Goal: Transaction & Acquisition: Purchase product/service

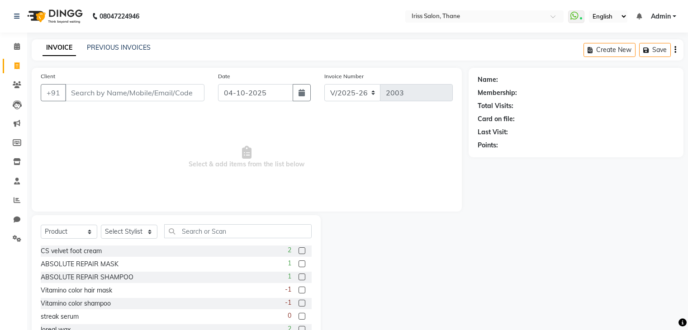
select select "7676"
select select "product"
click at [79, 96] on input "Client" at bounding box center [134, 92] width 139 height 17
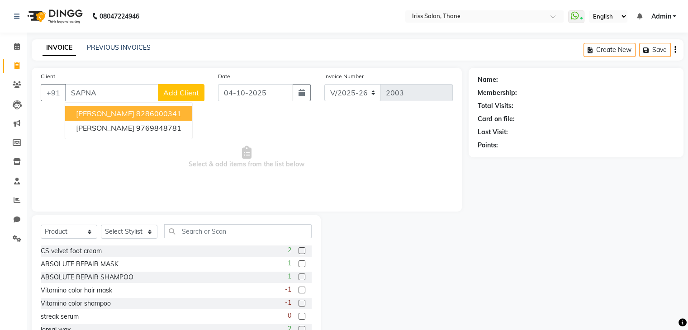
click at [105, 116] on span "[PERSON_NAME]" at bounding box center [105, 113] width 58 height 9
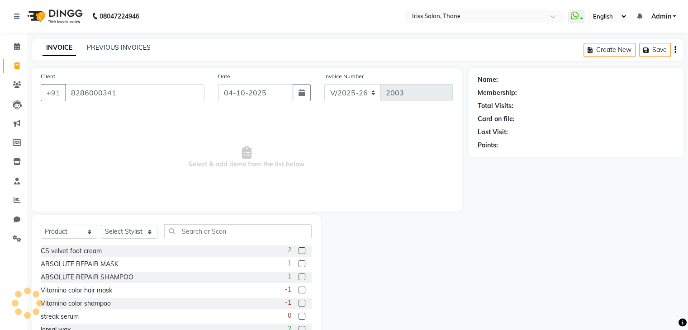
type input "8286000341"
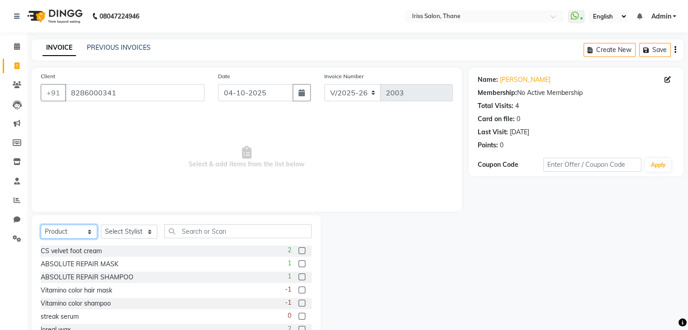
click at [75, 235] on select "Select Service Product Membership Package Voucher Prepaid Gift Card" at bounding box center [69, 232] width 57 height 14
select select "service"
click at [41, 225] on select "Select Service Product Membership Package Voucher Prepaid Gift Card" at bounding box center [69, 232] width 57 height 14
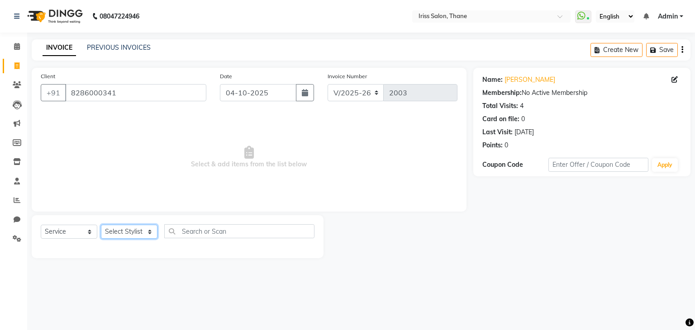
click at [146, 229] on select "Select Stylist Alzeem [PERSON_NAME] [PERSON_NAME] [PERSON_NAME] [PERSON_NAME] […" at bounding box center [129, 232] width 57 height 14
select select "67965"
click at [101, 225] on select "Select Stylist Alzeem [PERSON_NAME] [PERSON_NAME] [PERSON_NAME] [PERSON_NAME] […" at bounding box center [129, 232] width 57 height 14
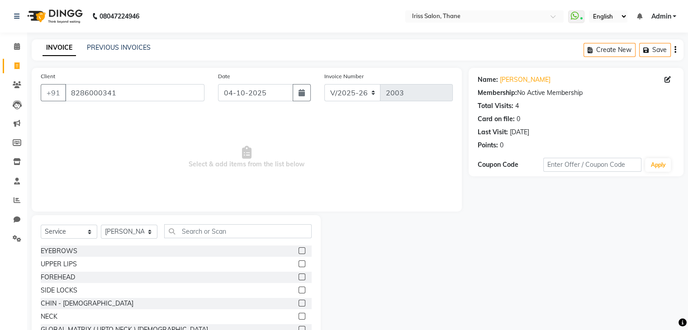
click at [299, 252] on label at bounding box center [302, 250] width 7 height 7
click at [299, 252] on input "checkbox" at bounding box center [302, 251] width 6 height 6
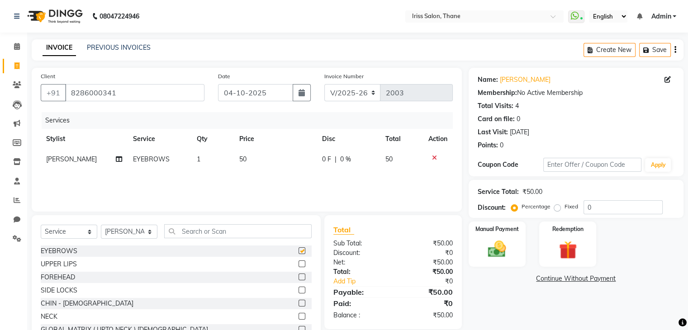
checkbox input "false"
click at [299, 266] on label at bounding box center [302, 264] width 7 height 7
click at [299, 266] on input "checkbox" at bounding box center [302, 264] width 6 height 6
checkbox input "false"
click at [299, 278] on label at bounding box center [302, 277] width 7 height 7
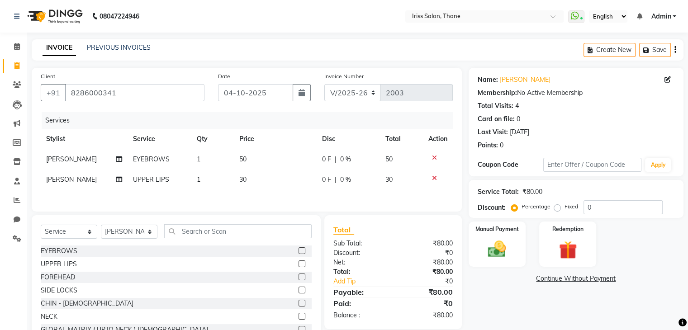
click at [299, 278] on input "checkbox" at bounding box center [302, 278] width 6 height 6
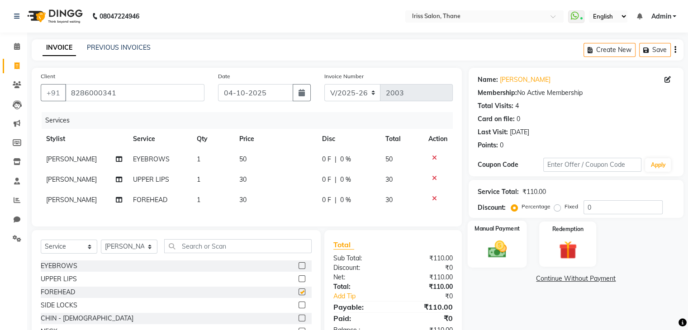
checkbox input "false"
click at [492, 249] on img at bounding box center [497, 250] width 30 height 22
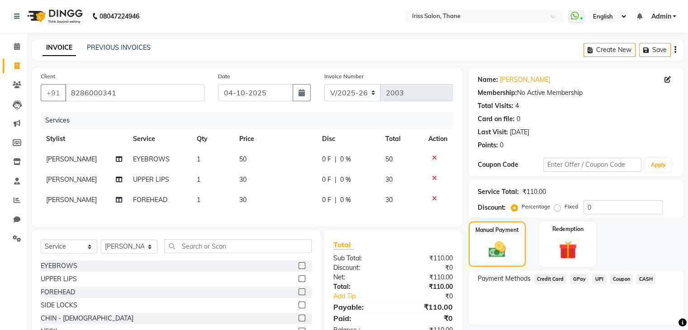
click at [650, 278] on span "CASH" at bounding box center [646, 279] width 19 height 10
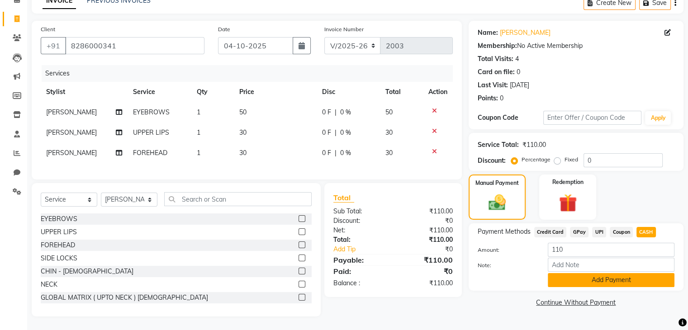
click at [641, 276] on button "Add Payment" at bounding box center [611, 280] width 127 height 14
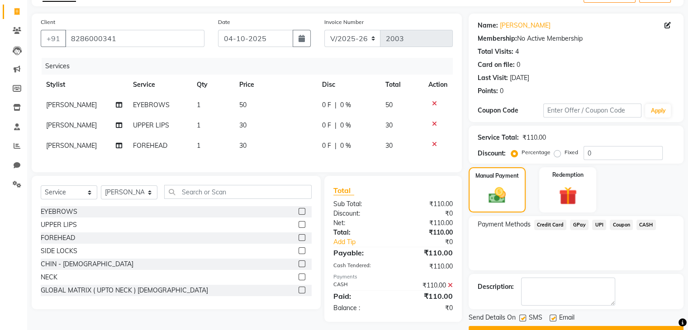
scroll to position [77, 0]
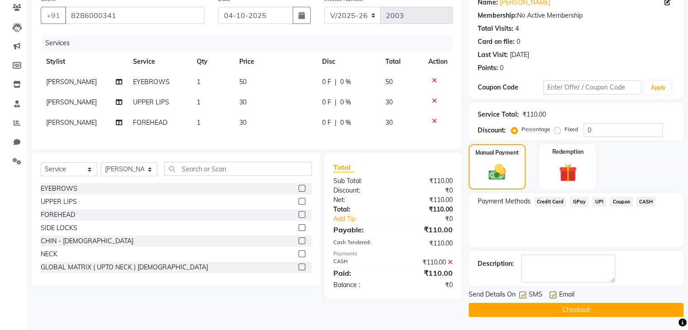
click at [619, 309] on button "Checkout" at bounding box center [576, 310] width 215 height 14
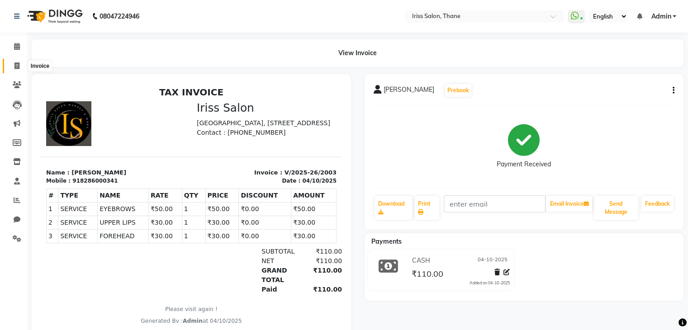
click at [18, 67] on icon at bounding box center [16, 65] width 5 height 7
select select "service"
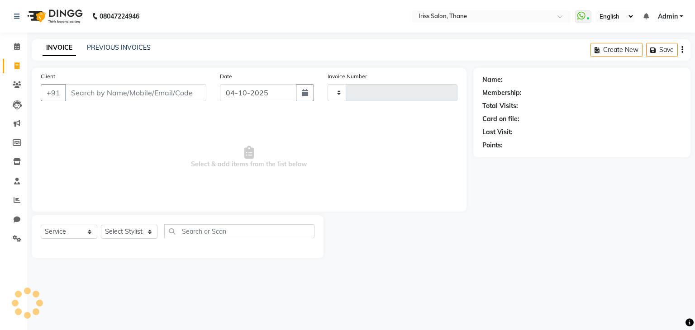
type input "2004"
select select "7676"
select select "product"
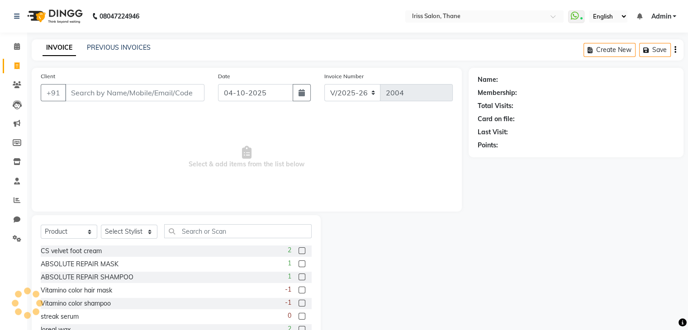
click at [115, 96] on input "Client" at bounding box center [134, 92] width 139 height 17
click at [109, 99] on input "Client" at bounding box center [134, 92] width 139 height 17
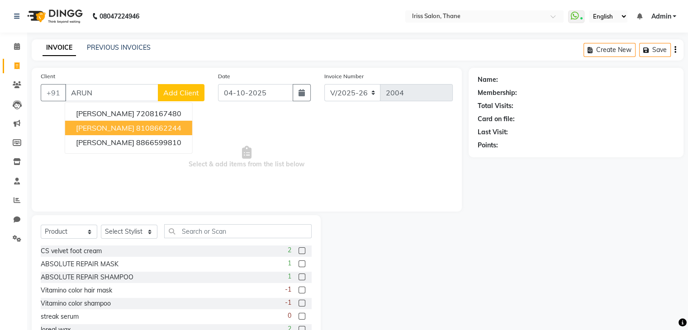
click at [117, 128] on span "[PERSON_NAME]" at bounding box center [105, 128] width 58 height 9
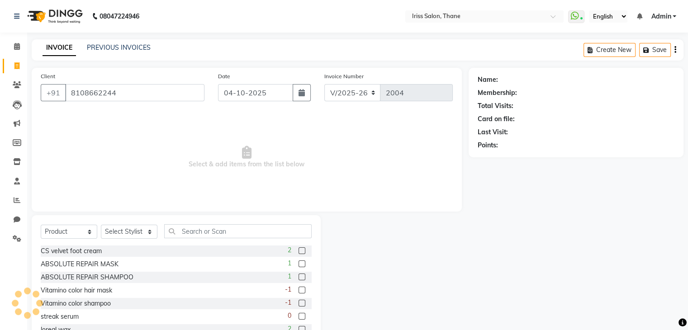
type input "8108662244"
select select "1: Object"
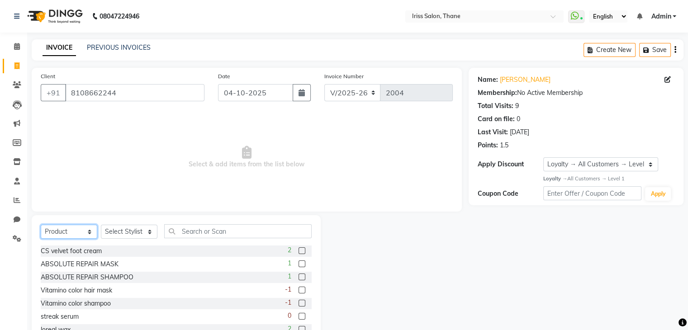
click at [83, 232] on select "Select Service Product Membership Package Voucher Prepaid Gift Card" at bounding box center [69, 232] width 57 height 14
select select "service"
click at [41, 225] on select "Select Service Product Membership Package Voucher Prepaid Gift Card" at bounding box center [69, 232] width 57 height 14
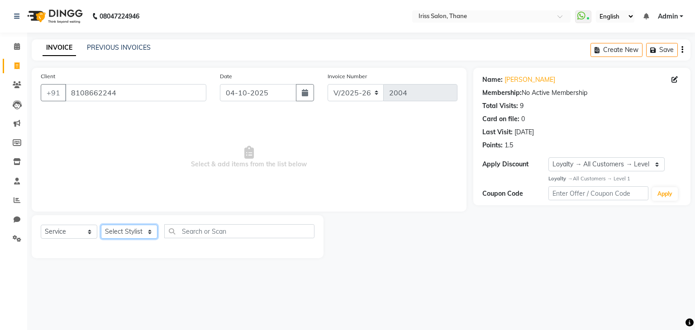
click at [149, 235] on select "Select Stylist Alzeem [PERSON_NAME] [PERSON_NAME] [PERSON_NAME] [PERSON_NAME] […" at bounding box center [129, 232] width 57 height 14
select select "67966"
click at [101, 225] on select "Select Stylist Alzeem [PERSON_NAME] [PERSON_NAME] [PERSON_NAME] [PERSON_NAME] […" at bounding box center [129, 232] width 57 height 14
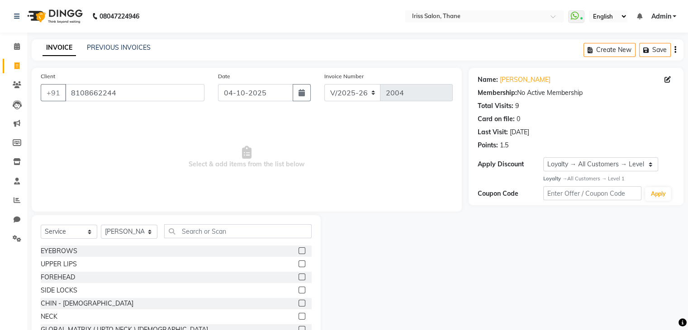
click at [139, 141] on span "Select & add items from the list below" at bounding box center [247, 157] width 412 height 90
click at [201, 229] on input "text" at bounding box center [237, 231] width 147 height 14
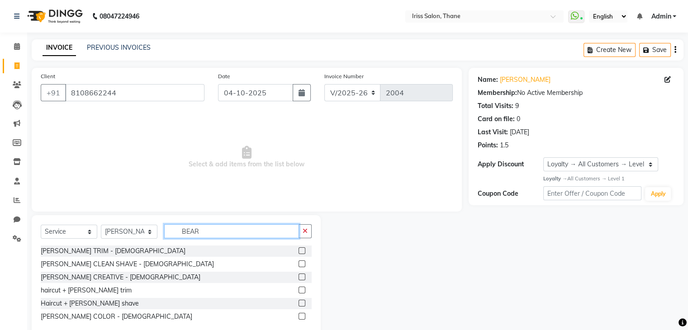
type input "BEAR"
click at [304, 263] on label at bounding box center [302, 264] width 7 height 7
click at [304, 263] on input "checkbox" at bounding box center [302, 264] width 6 height 6
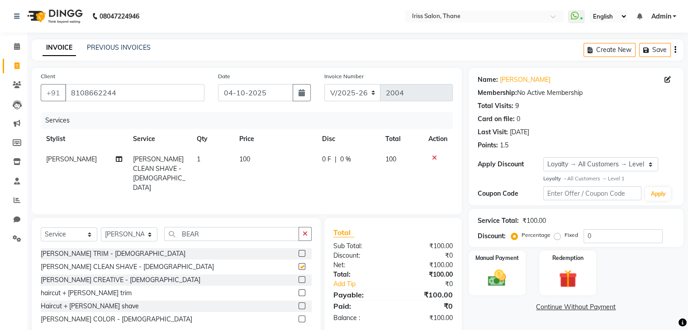
checkbox input "false"
click at [302, 252] on label at bounding box center [302, 253] width 7 height 7
click at [302, 252] on input "checkbox" at bounding box center [302, 254] width 6 height 6
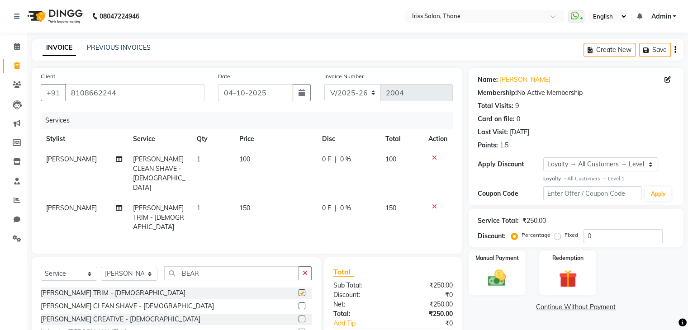
checkbox input "false"
click at [435, 160] on icon at bounding box center [434, 158] width 5 height 6
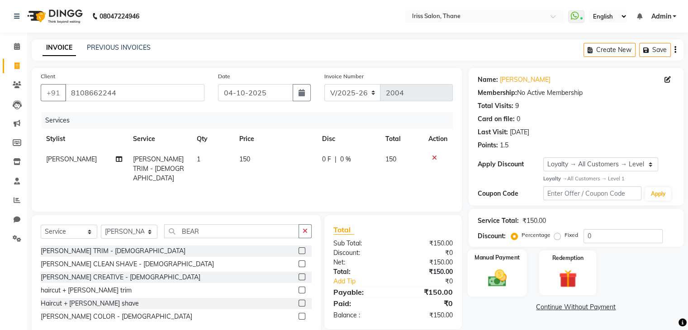
click at [503, 271] on img at bounding box center [497, 278] width 30 height 22
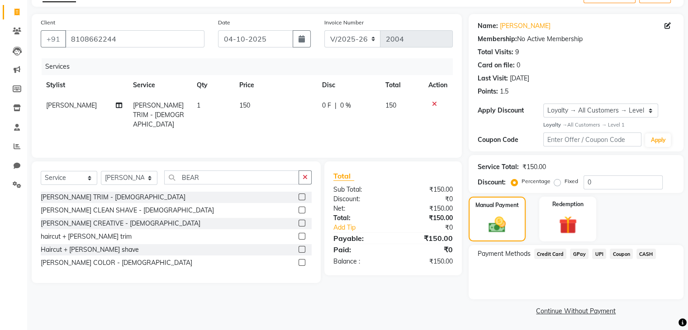
scroll to position [55, 0]
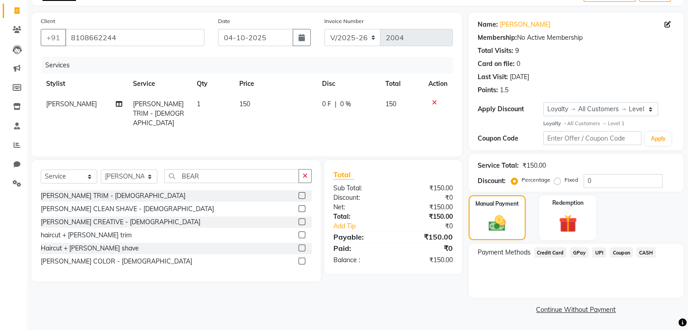
click at [598, 251] on span "UPI" at bounding box center [599, 252] width 14 height 10
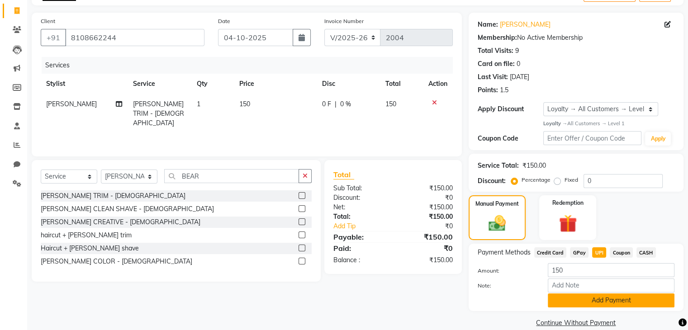
click at [604, 301] on button "Add Payment" at bounding box center [611, 301] width 127 height 14
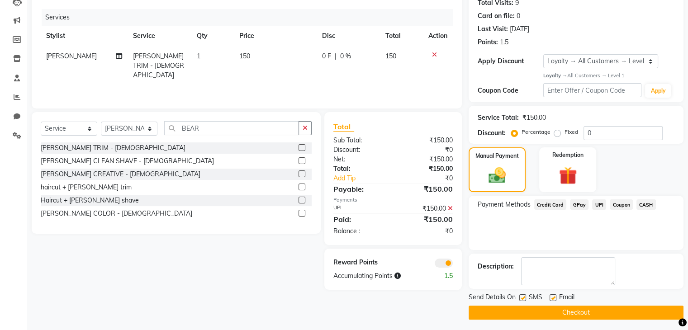
scroll to position [106, 0]
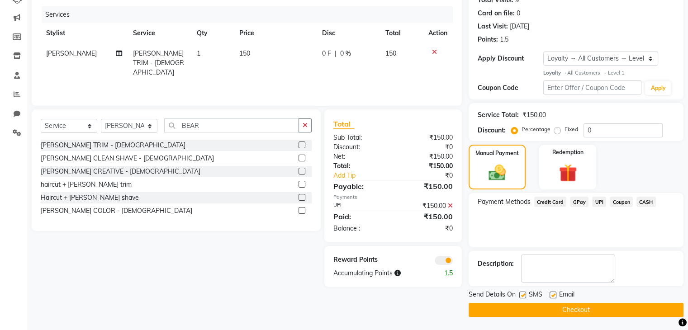
click at [611, 306] on button "Checkout" at bounding box center [576, 310] width 215 height 14
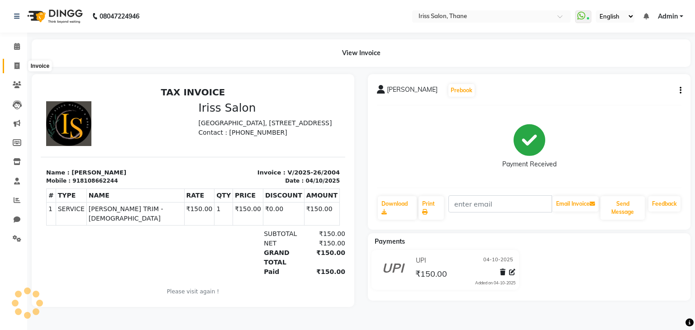
click at [15, 67] on icon at bounding box center [16, 65] width 5 height 7
select select "service"
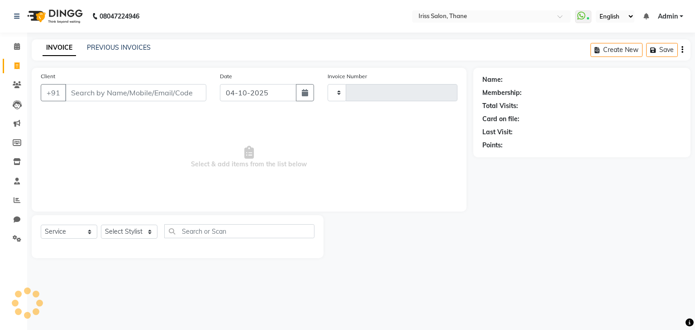
type input "2005"
select select "7676"
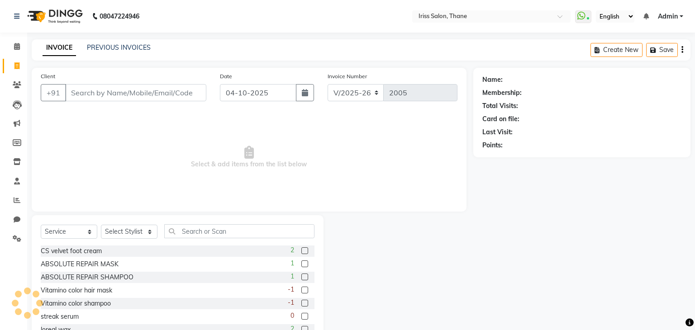
select select "product"
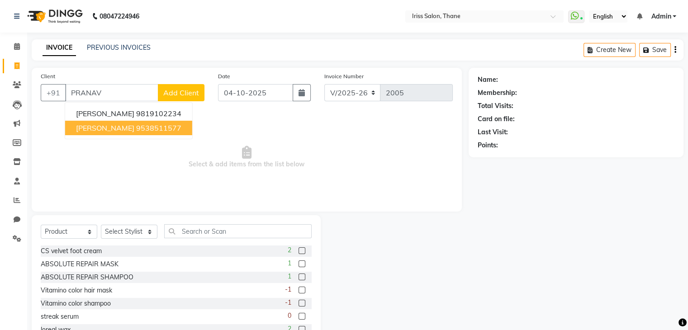
click at [147, 127] on ngb-highlight "9538511577" at bounding box center [158, 128] width 45 height 9
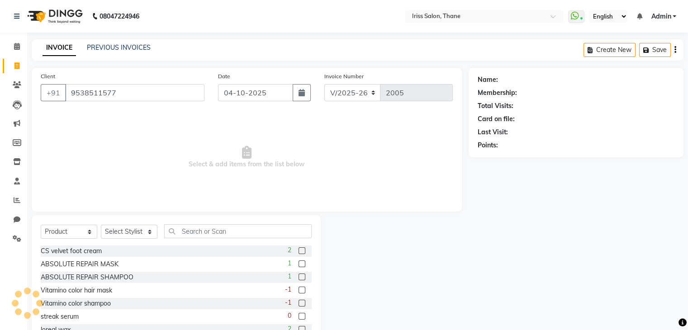
type input "9538511577"
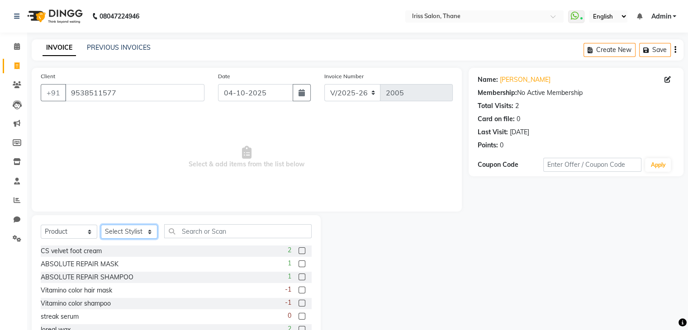
click at [128, 234] on select "Select Stylist Alzeem [PERSON_NAME] [PERSON_NAME] [PERSON_NAME] [PERSON_NAME] […" at bounding box center [129, 232] width 57 height 14
select select "87777"
click at [101, 225] on select "Select Stylist Alzeem [PERSON_NAME] [PERSON_NAME] [PERSON_NAME] [PERSON_NAME] […" at bounding box center [129, 232] width 57 height 14
click at [203, 233] on input "text" at bounding box center [237, 231] width 147 height 14
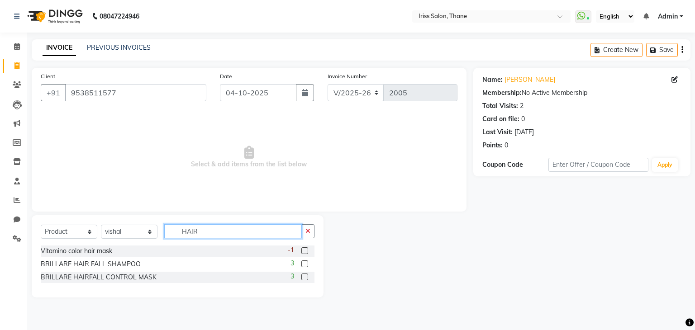
type input "HAIR"
click at [86, 233] on select "Select Service Product Membership Package Voucher Prepaid Gift Card" at bounding box center [69, 232] width 57 height 14
select select "service"
click at [41, 225] on select "Select Service Product Membership Package Voucher Prepaid Gift Card" at bounding box center [69, 232] width 57 height 14
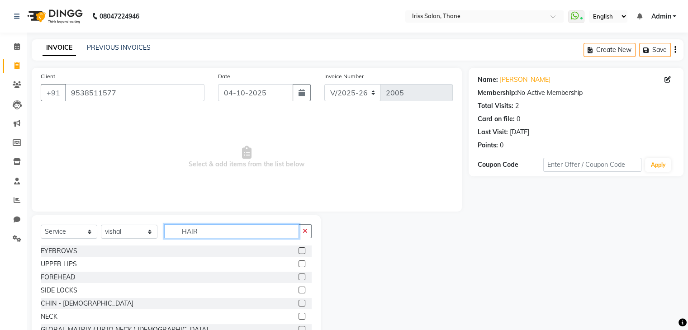
click at [212, 236] on input "HAIR" at bounding box center [231, 231] width 135 height 14
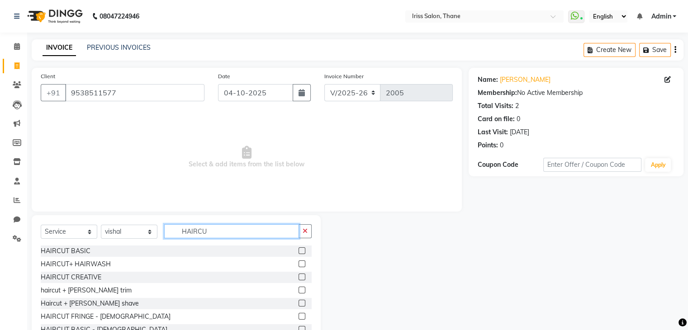
type input "HAIRCU"
click at [299, 249] on label at bounding box center [302, 250] width 7 height 7
click at [299, 249] on input "checkbox" at bounding box center [302, 251] width 6 height 6
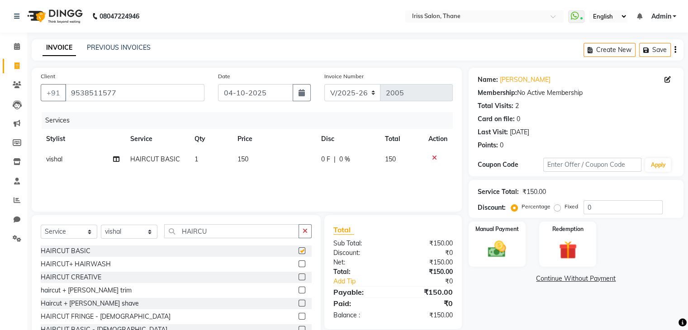
checkbox input "false"
click at [499, 254] on img at bounding box center [497, 250] width 30 height 22
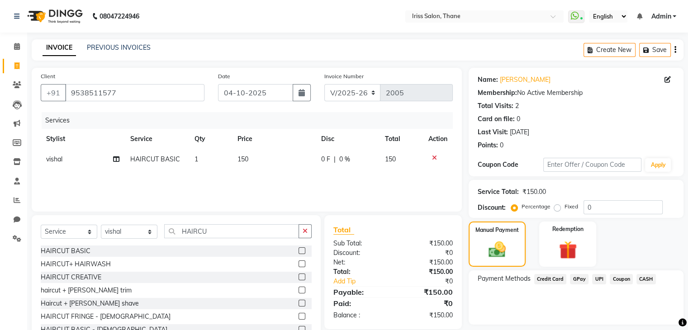
click at [599, 280] on span "UPI" at bounding box center [599, 279] width 14 height 10
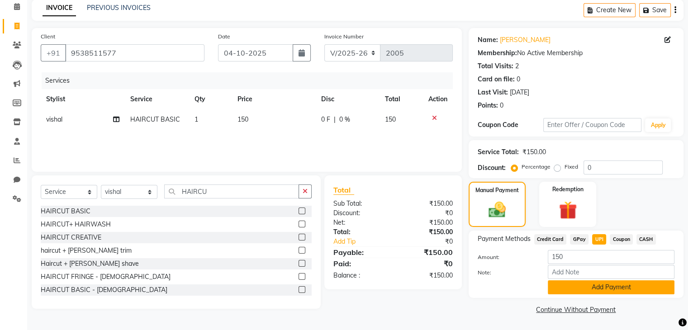
click at [645, 289] on button "Add Payment" at bounding box center [611, 287] width 127 height 14
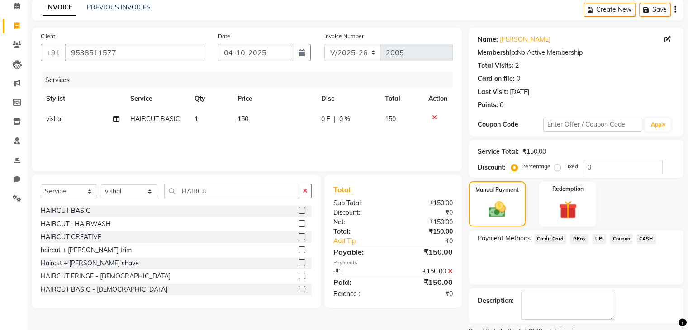
scroll to position [77, 0]
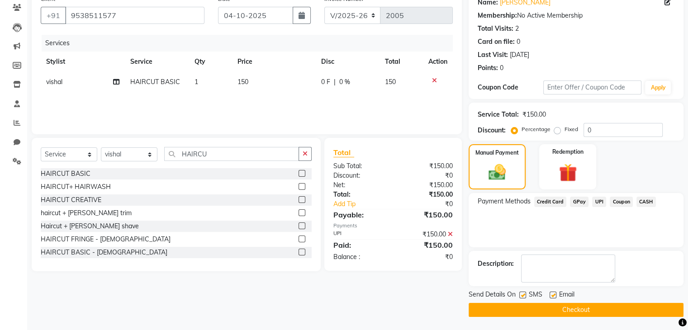
click at [618, 312] on button "Checkout" at bounding box center [576, 310] width 215 height 14
